Goal: Check status: Check status

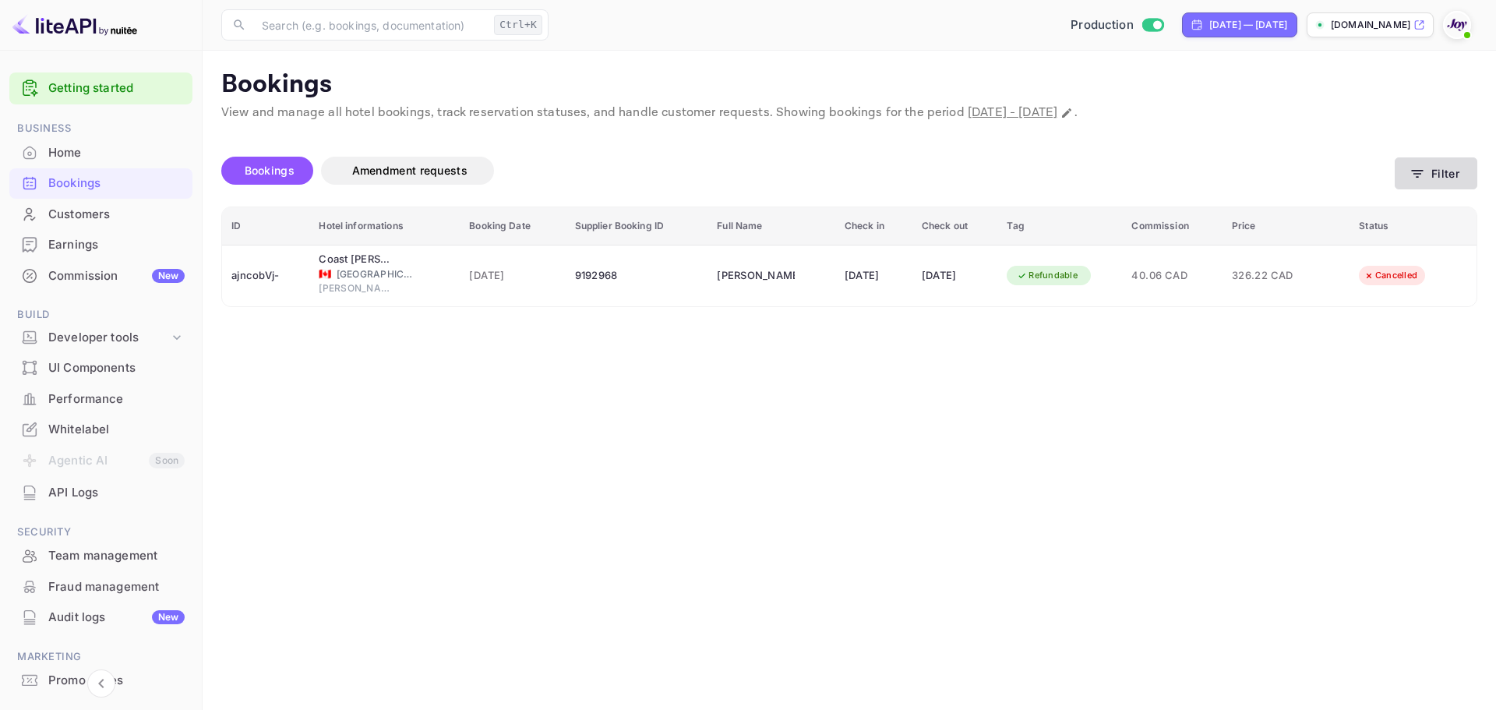
click at [1429, 183] on button "Filter" at bounding box center [1436, 173] width 83 height 32
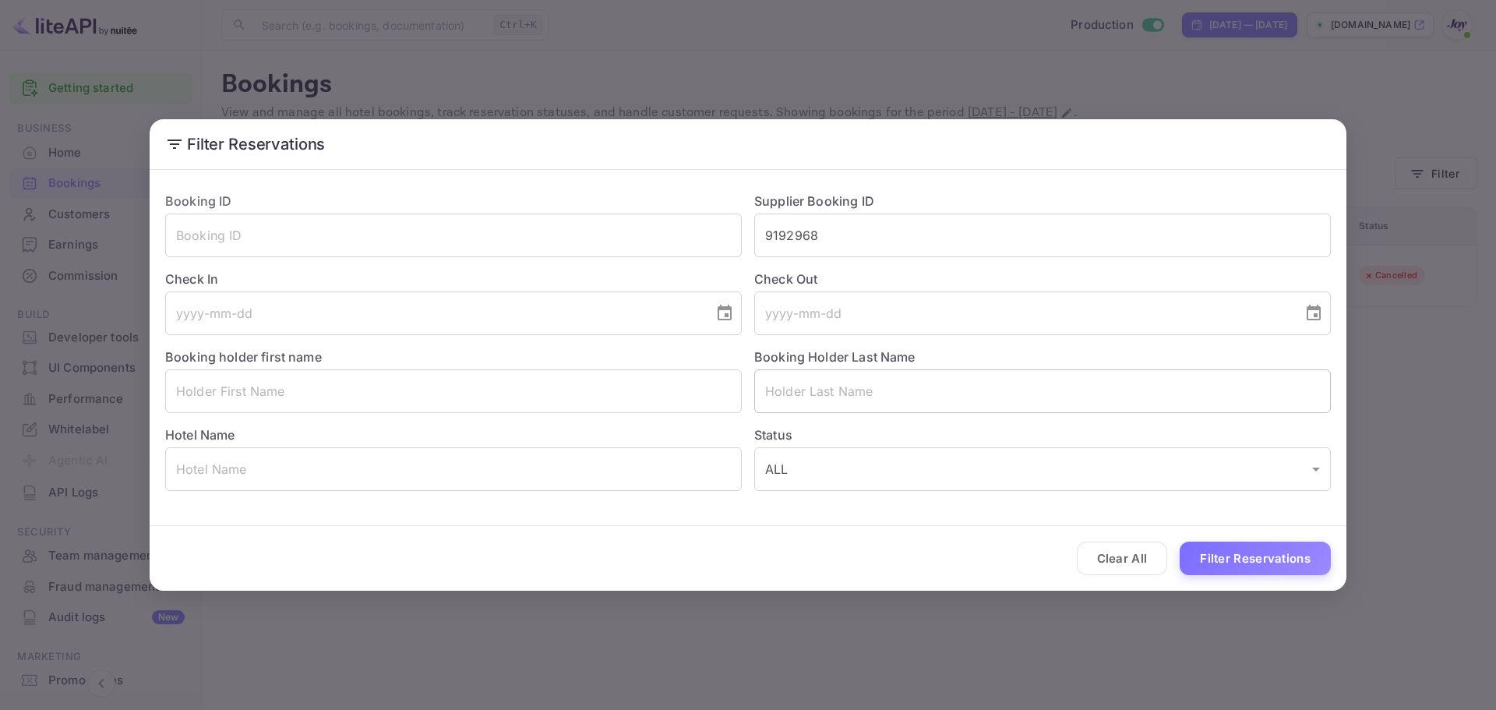
click at [859, 383] on input "text" at bounding box center [1042, 391] width 577 height 44
paste input "Fox"
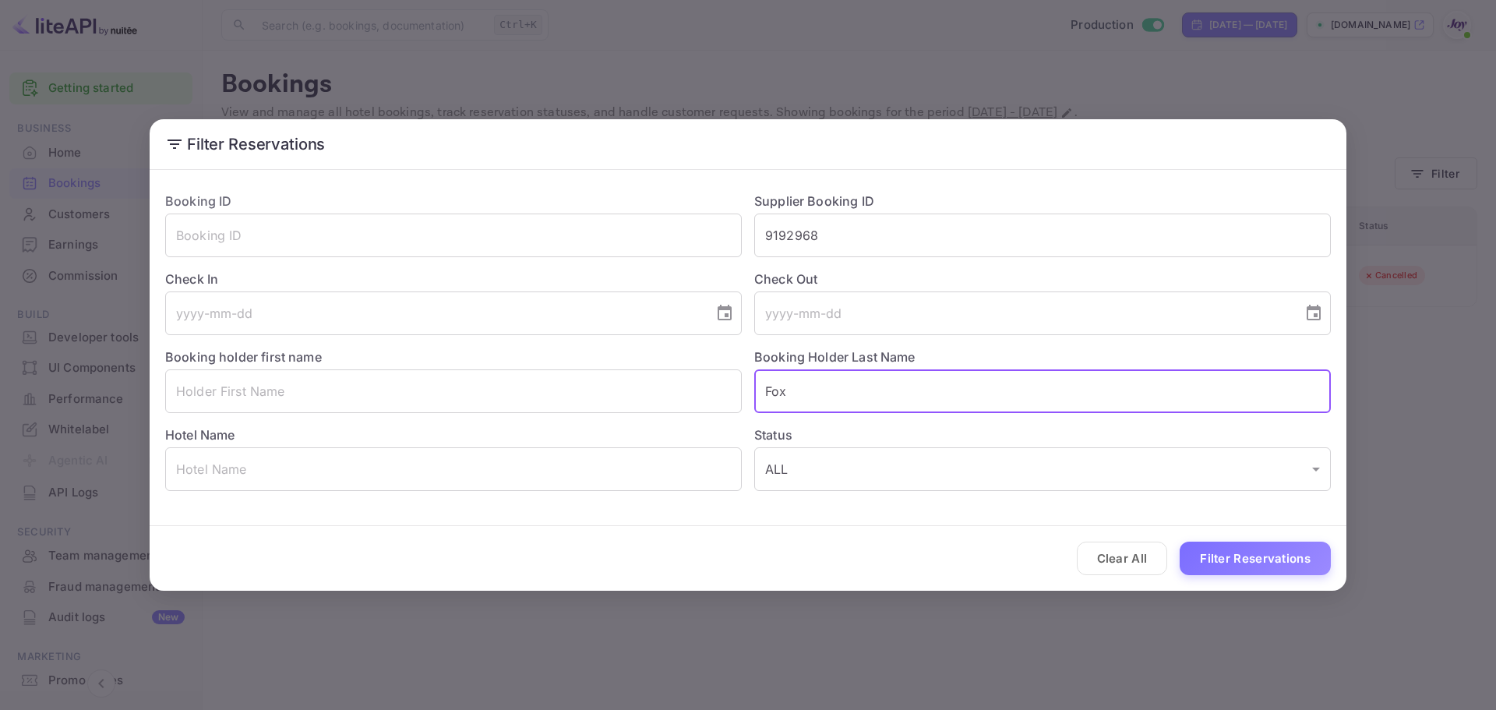
type input "Fox"
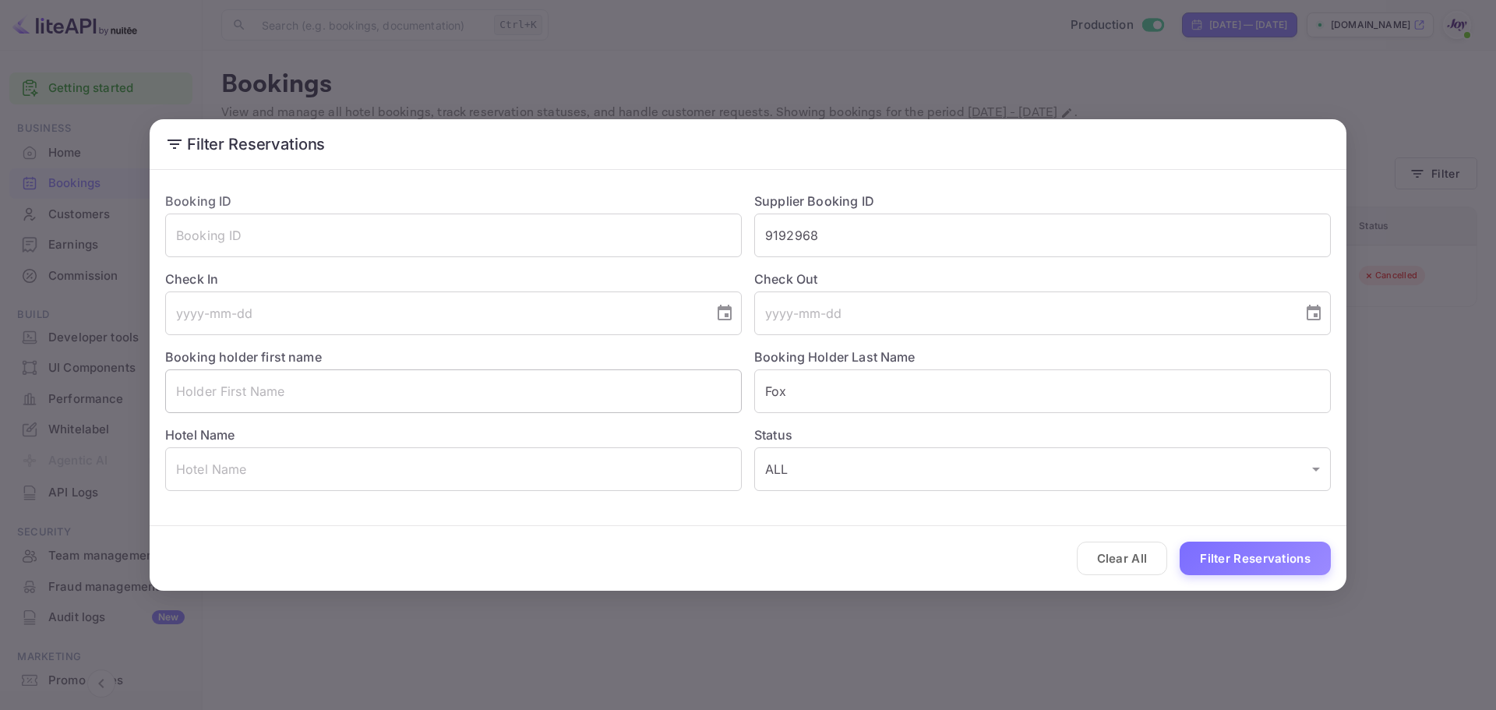
click at [612, 392] on input "text" at bounding box center [453, 391] width 577 height 44
paste input "Caitlin"
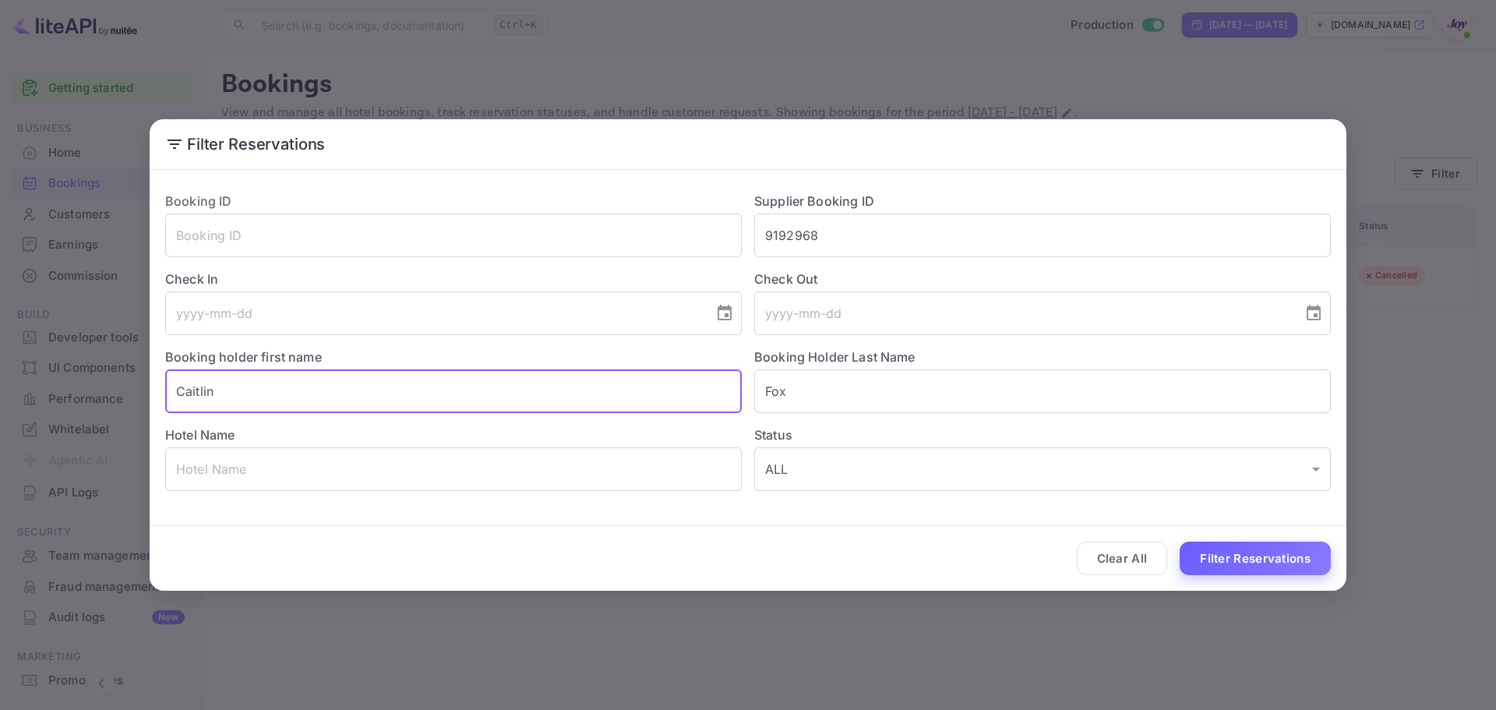
type input "Caitlin"
click at [1253, 558] on button "Filter Reservations" at bounding box center [1255, 558] width 151 height 34
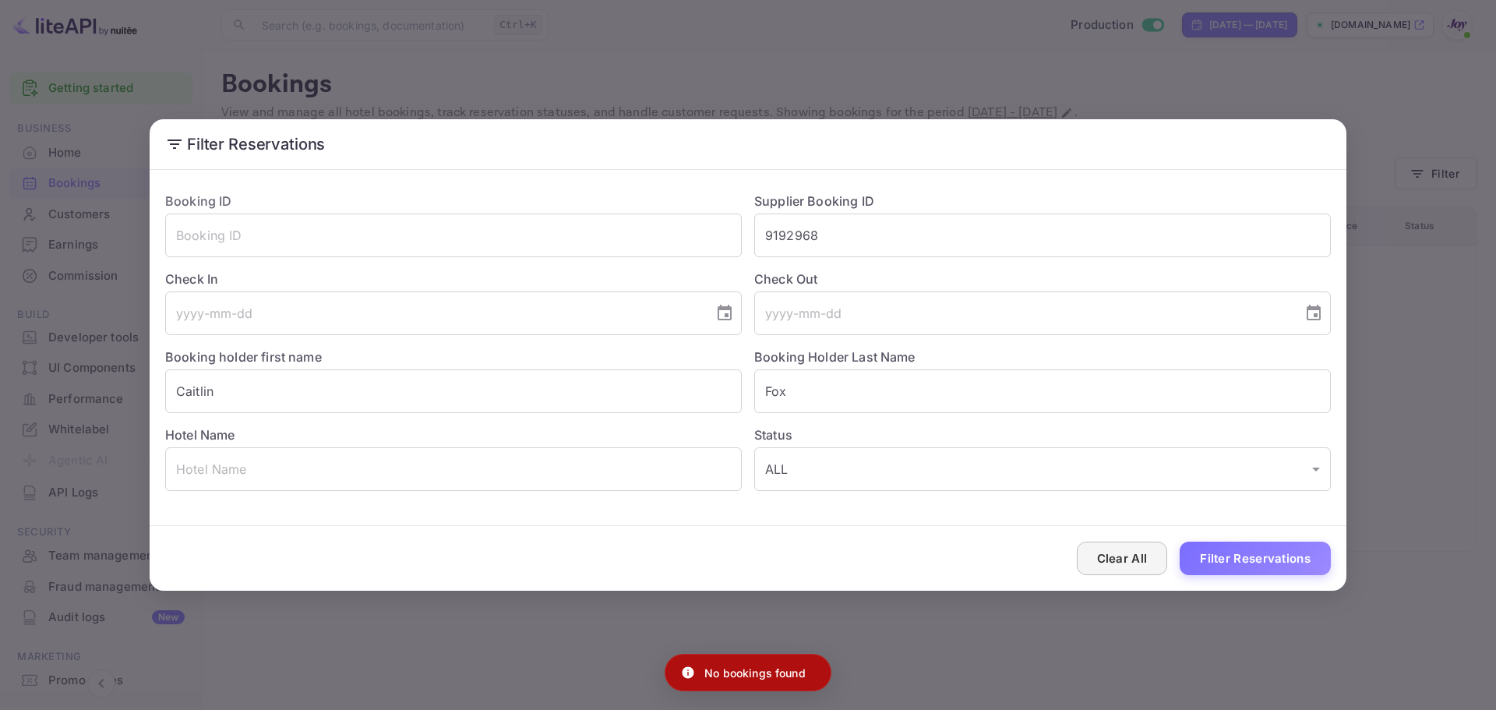
click at [1123, 560] on button "Clear All" at bounding box center [1122, 558] width 91 height 34
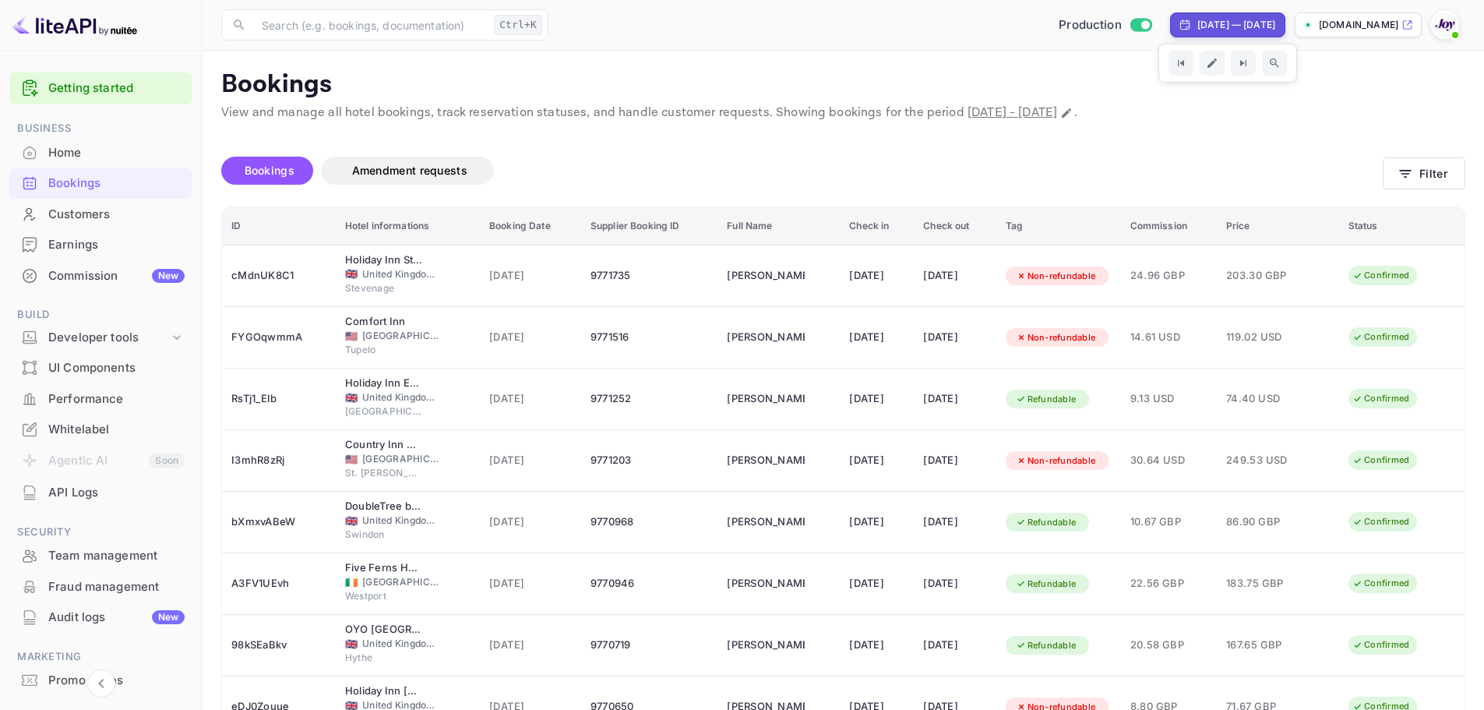
click at [1249, 17] on div "[DATE] — [DATE]" at bounding box center [1227, 24] width 115 height 25
select select "2025"
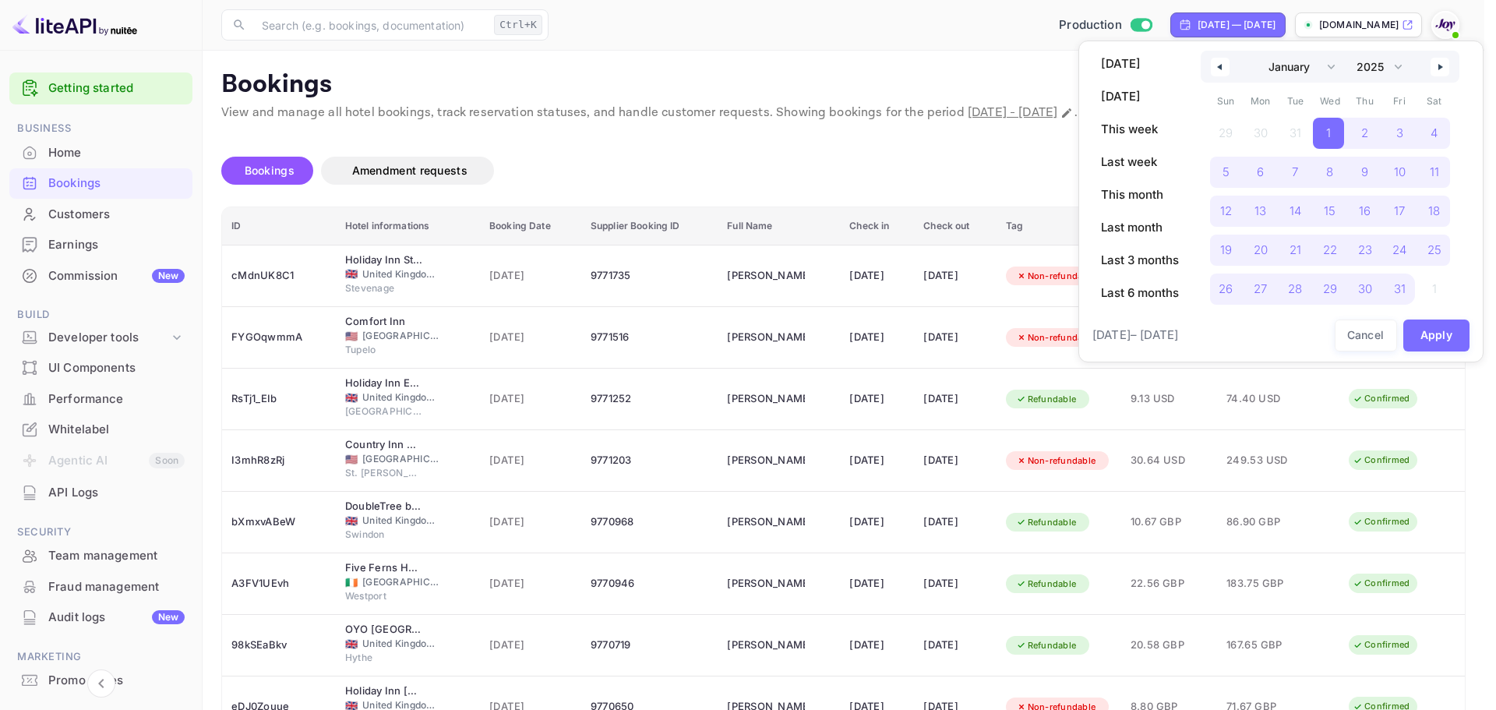
click at [1226, 67] on button "button" at bounding box center [1220, 67] width 19 height 19
select select "11"
select select "2024"
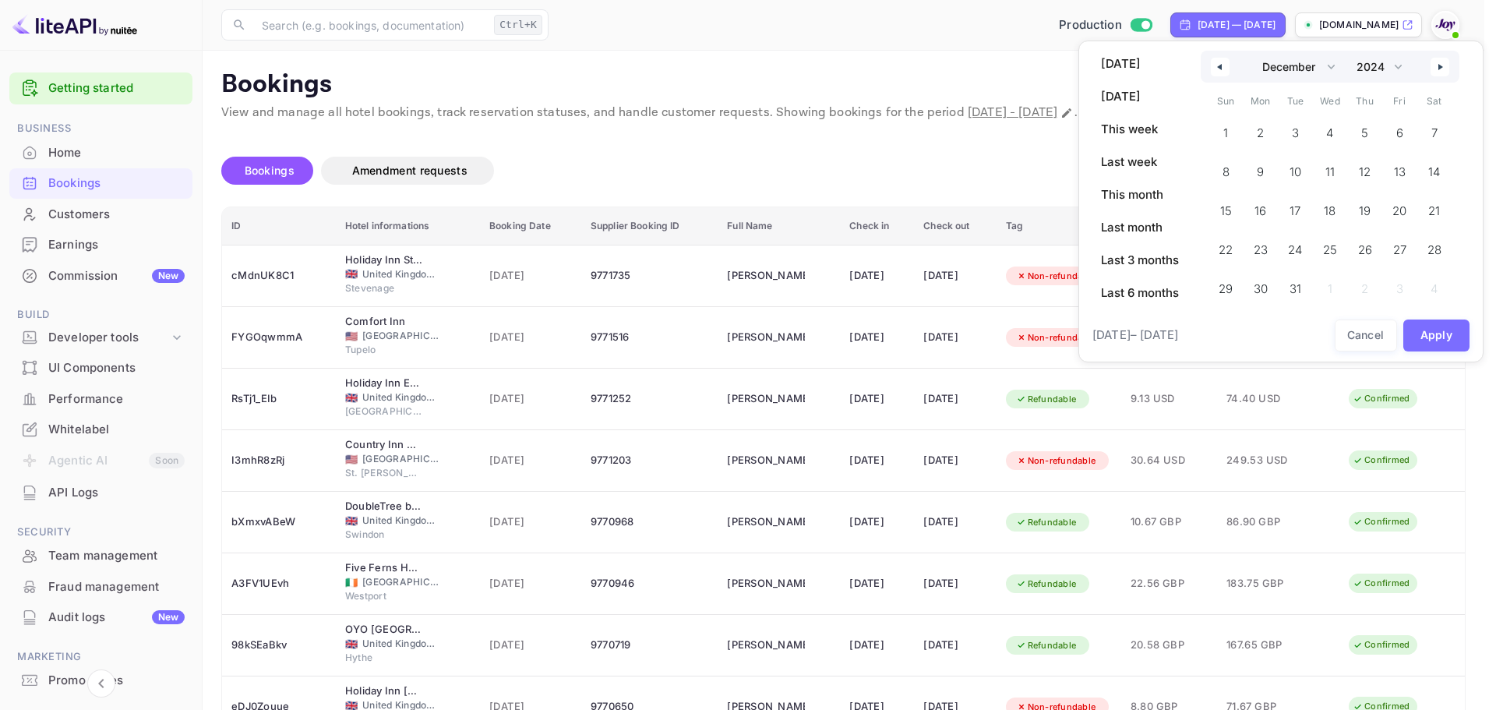
click at [1437, 71] on button "button" at bounding box center [1439, 67] width 19 height 19
select select "0"
select select "2025"
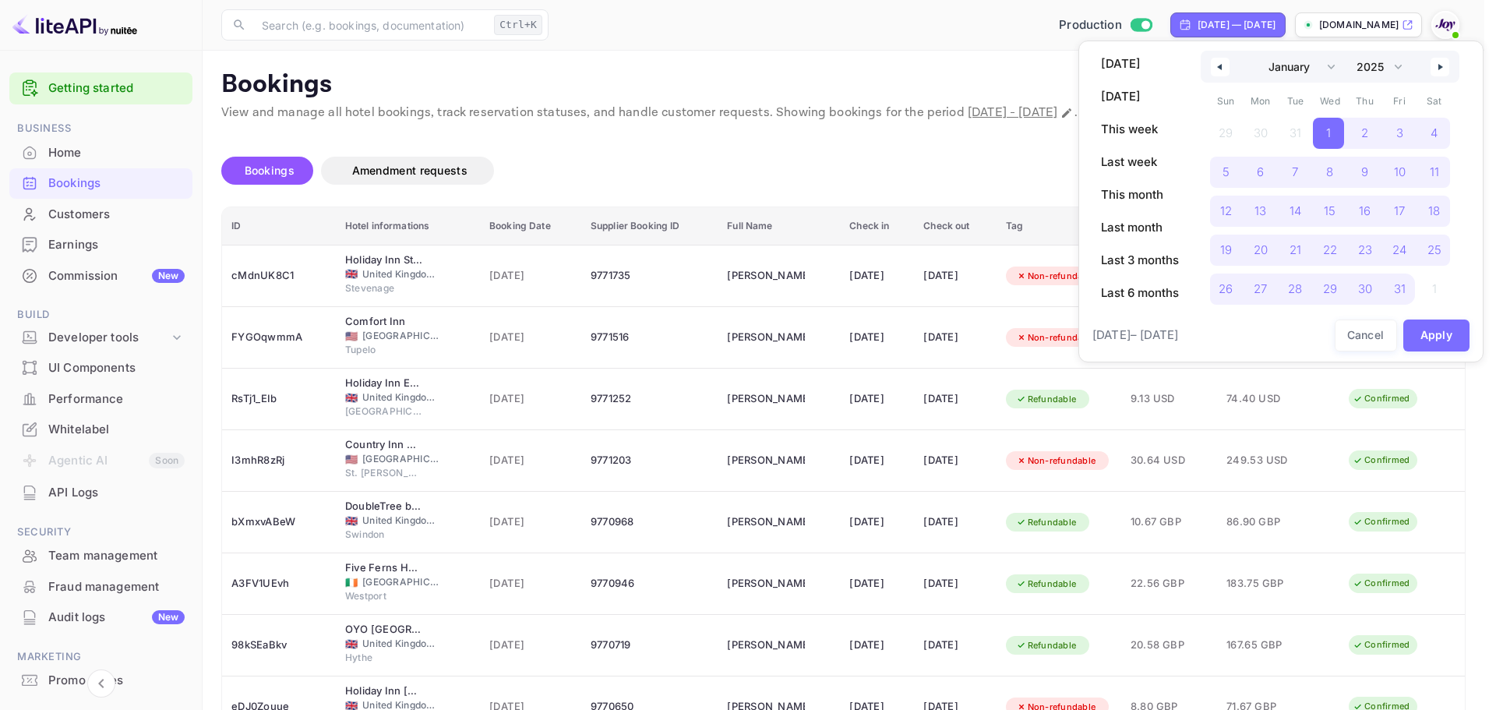
click at [1041, 70] on div at bounding box center [748, 355] width 1496 height 710
